Goal: Task Accomplishment & Management: Manage account settings

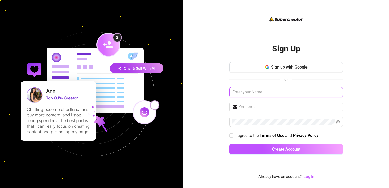
click at [264, 94] on input "text" at bounding box center [285, 92] width 113 height 10
click at [308, 179] on link "Log In" at bounding box center [309, 176] width 10 height 5
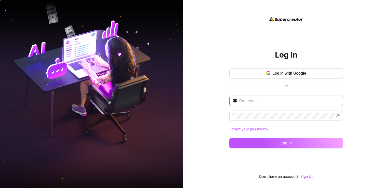
click at [277, 102] on input "text" at bounding box center [288, 101] width 101 height 6
type input "antonioarabejo@creatorsinc.com"
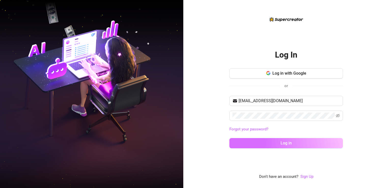
click at [301, 143] on button "Log in" at bounding box center [285, 143] width 113 height 10
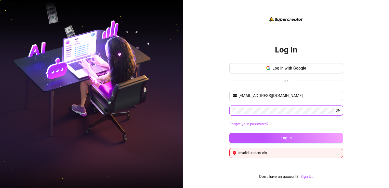
click at [338, 110] on icon "eye-invisible" at bounding box center [338, 110] width 4 height 4
click at [205, 113] on div "Log In Log in with Google or antonioarabejo@creatorsinc.com Forgot your passwor…" at bounding box center [286, 94] width 206 height 188
click at [229, 133] on button "Log in" at bounding box center [285, 138] width 113 height 10
click at [287, 72] on button "Log in with Google" at bounding box center [285, 68] width 113 height 10
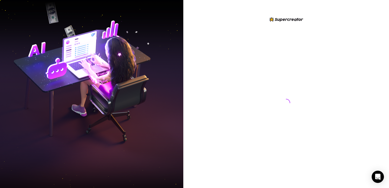
click at [274, 125] on div at bounding box center [285, 97] width 113 height 163
drag, startPoint x: 274, startPoint y: 125, endPoint x: 253, endPoint y: 120, distance: 21.4
click at [253, 120] on div at bounding box center [285, 97] width 113 height 163
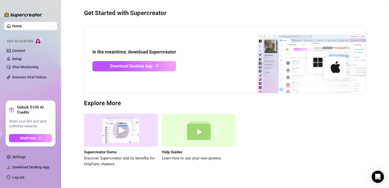
scroll to position [20, 0]
